Goal: Task Accomplishment & Management: Manage account settings

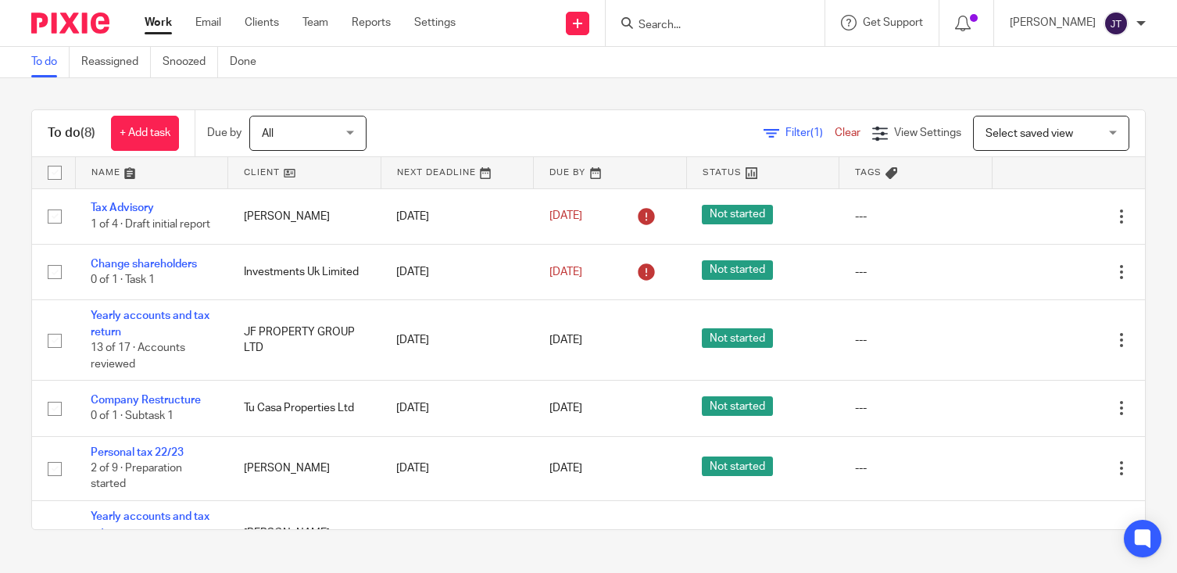
click at [719, 27] on input "Search" at bounding box center [707, 26] width 141 height 14
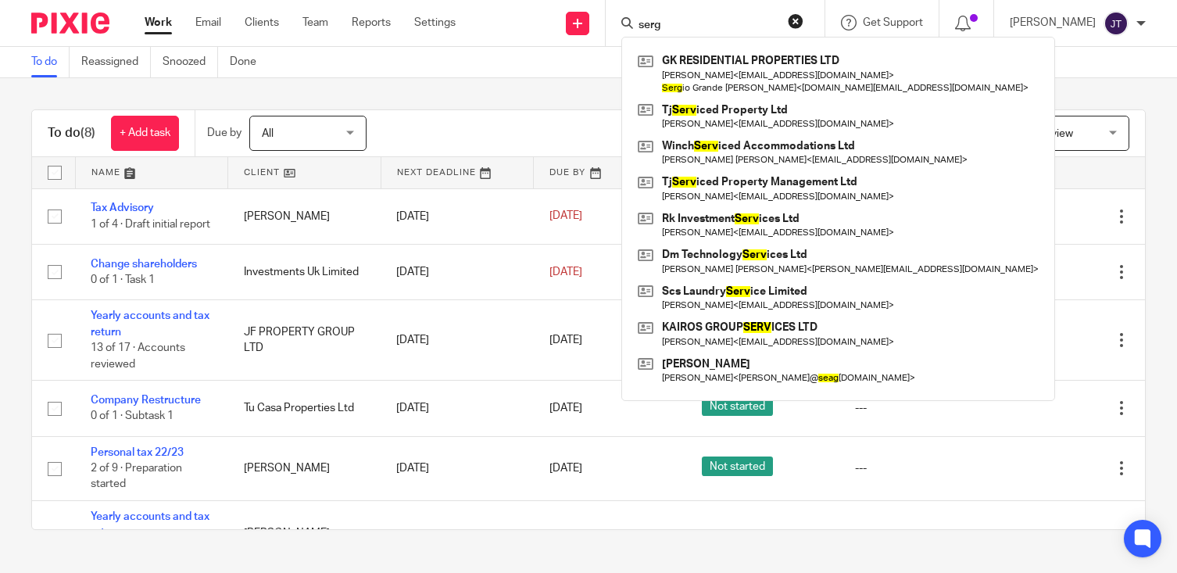
type input "serg"
click at [492, 125] on div "Filter (1) Clear View Settings View Settings (1) Filters Clear Save Manage save…" at bounding box center [769, 133] width 751 height 35
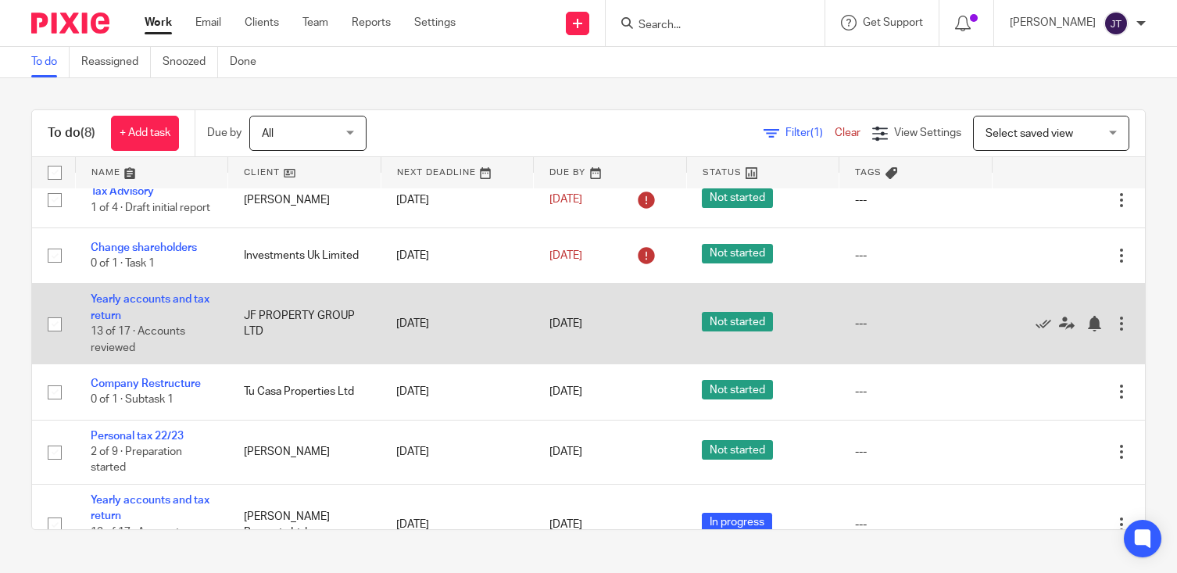
scroll to position [8, 0]
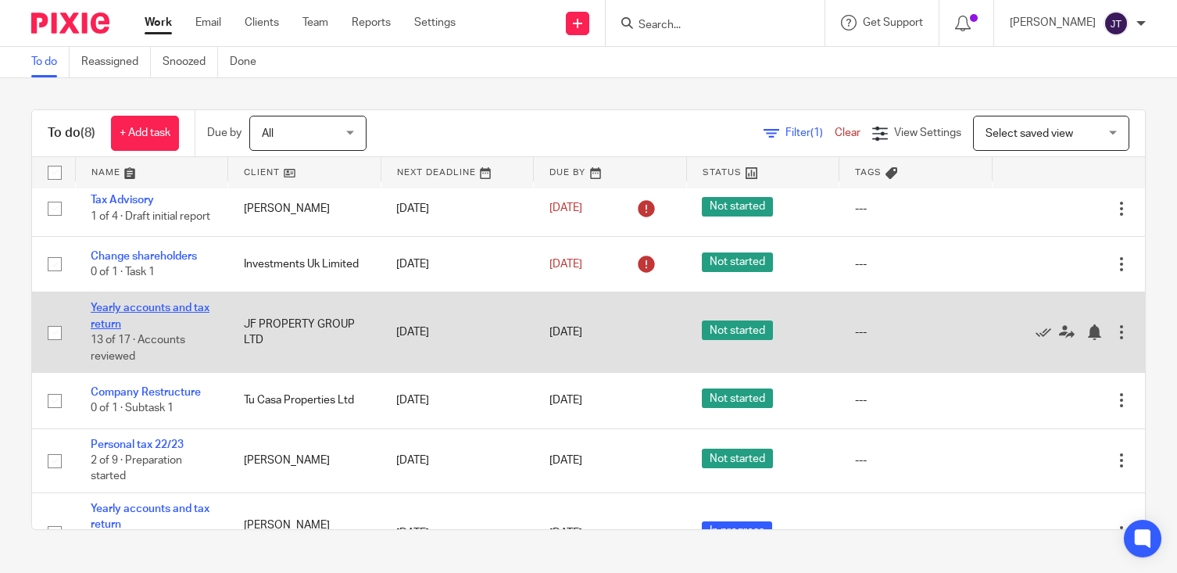
click at [155, 307] on link "Yearly accounts and tax return" at bounding box center [150, 316] width 119 height 27
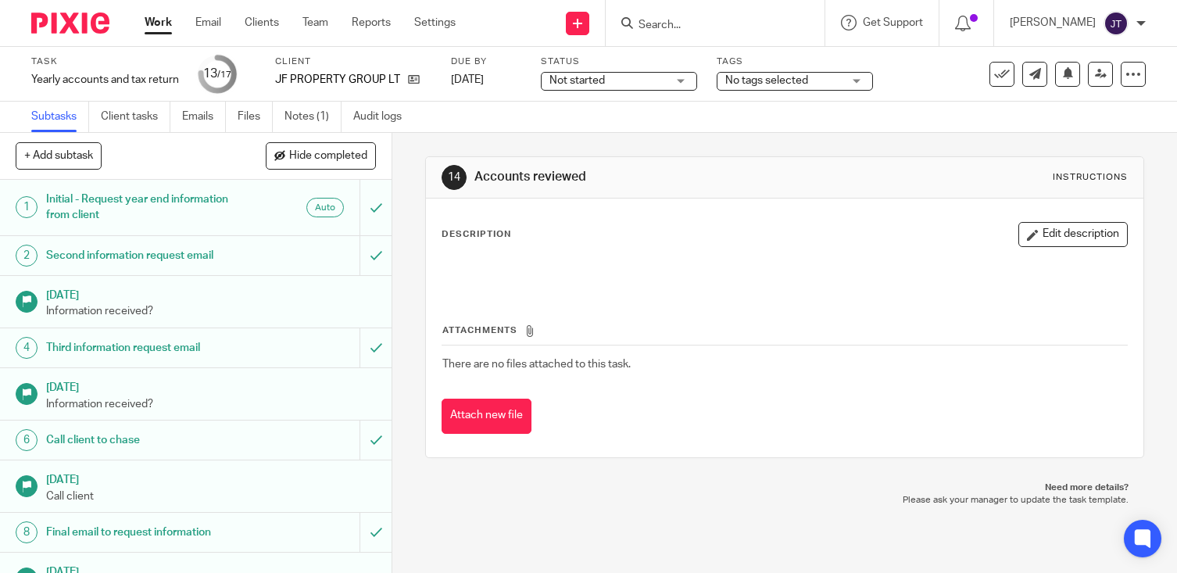
scroll to position [397, 0]
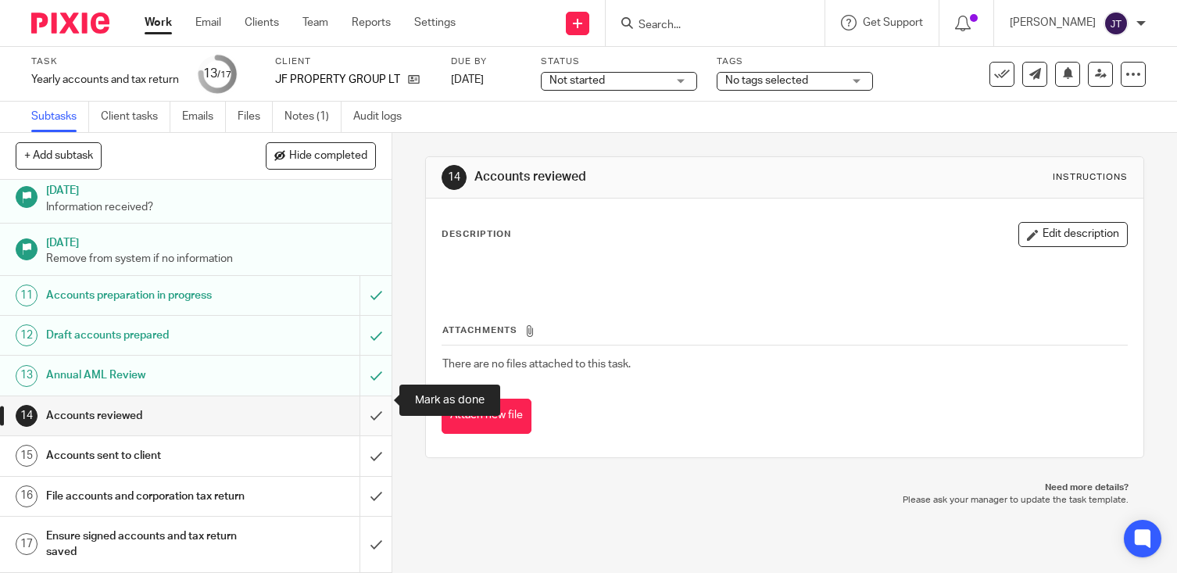
click at [375, 400] on input "submit" at bounding box center [196, 415] width 392 height 39
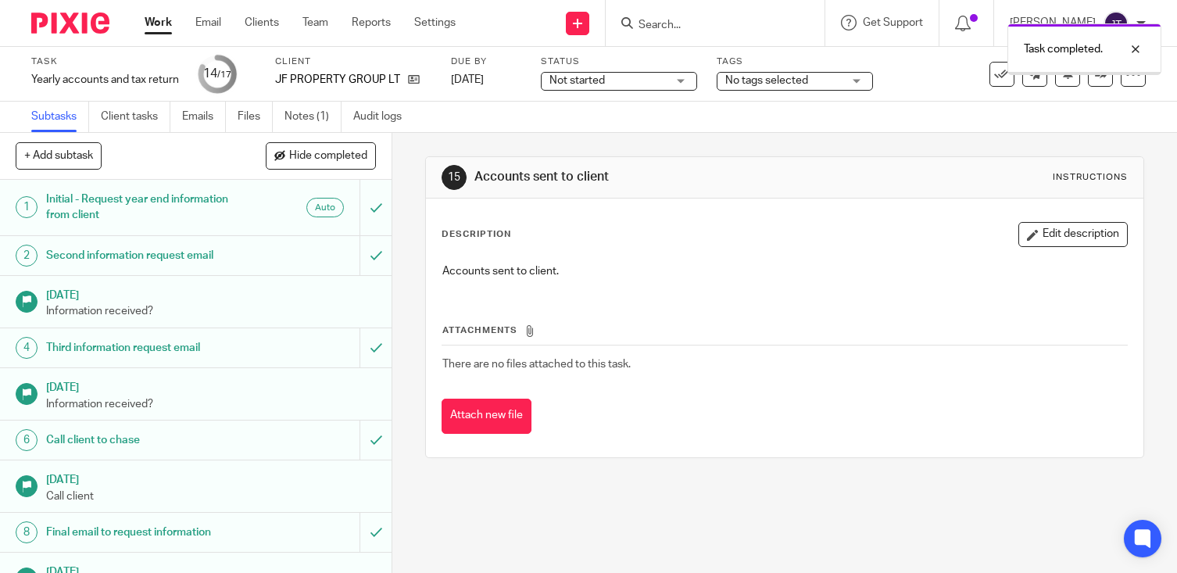
click at [1095, 77] on icon at bounding box center [1101, 74] width 12 height 12
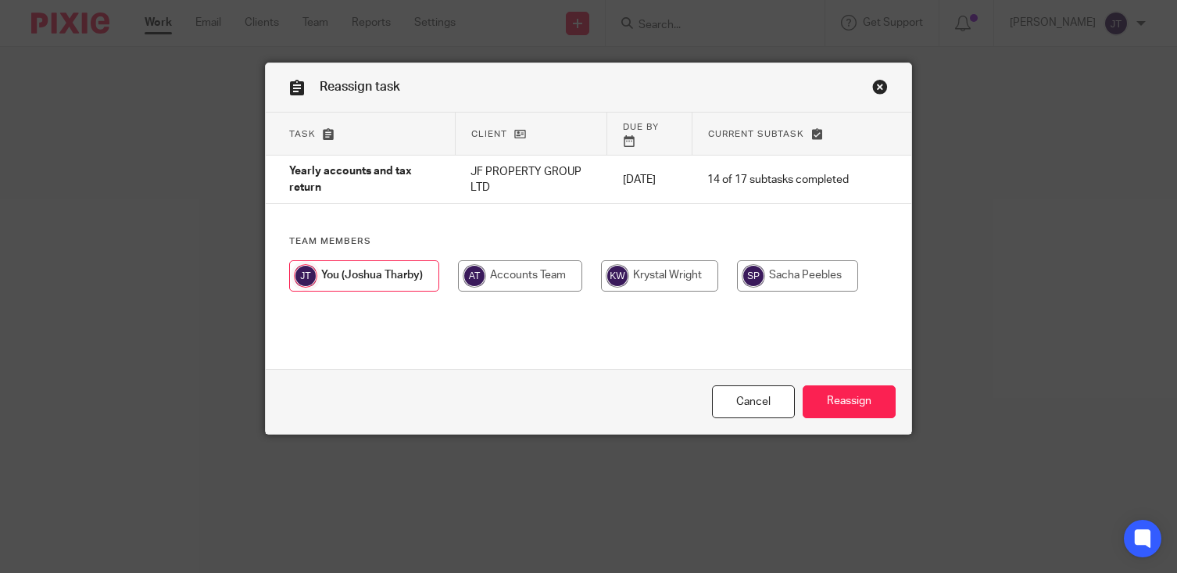
click at [614, 268] on input "radio" at bounding box center [659, 275] width 117 height 31
radio input "true"
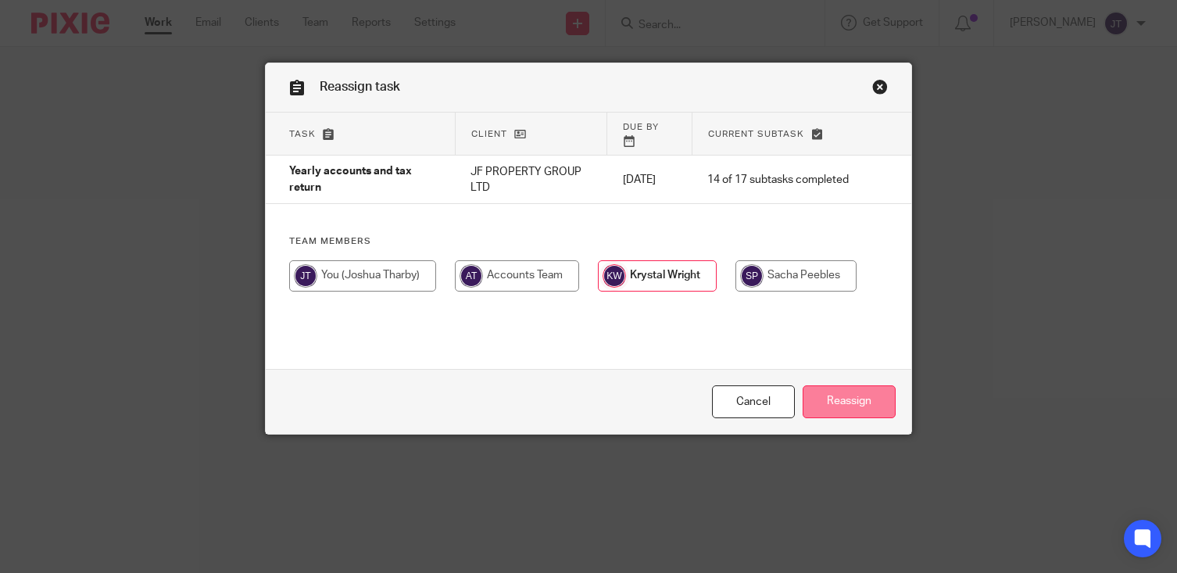
click at [840, 390] on input "Reassign" at bounding box center [849, 402] width 93 height 34
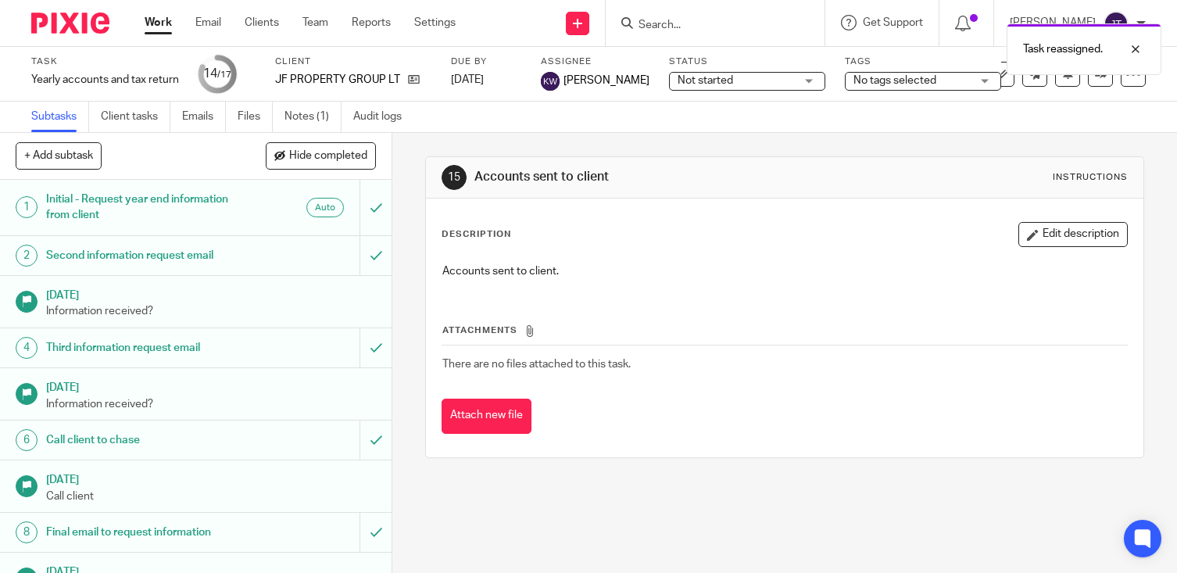
click at [159, 23] on link "Work" at bounding box center [158, 23] width 27 height 16
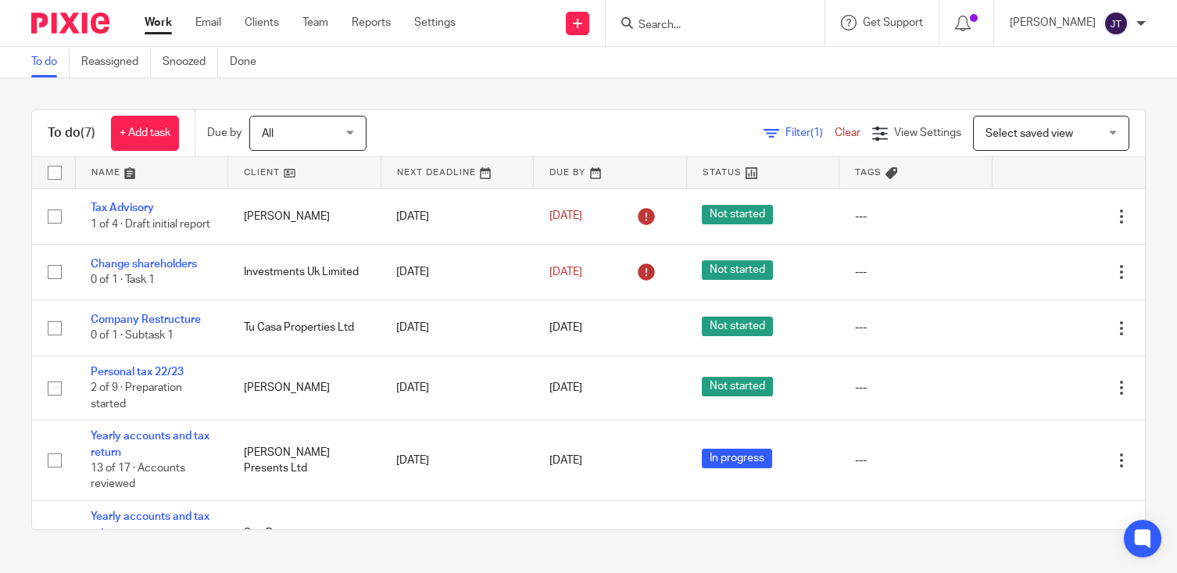
click at [736, 23] on input "Search" at bounding box center [707, 26] width 141 height 14
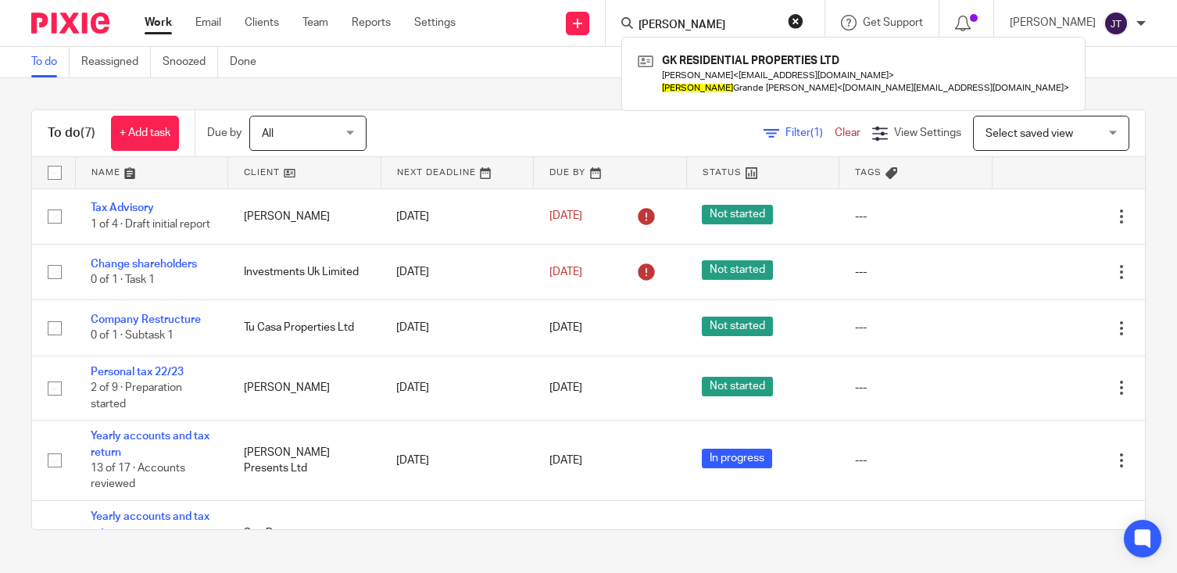
type input "[PERSON_NAME]"
